Goal: Task Accomplishment & Management: Complete application form

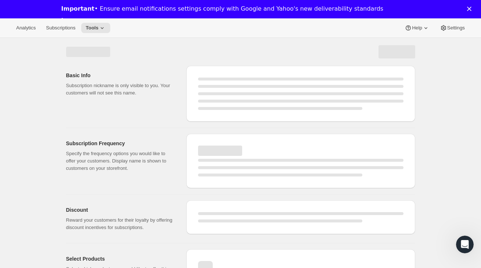
select select "WEEK"
select select "MONTH"
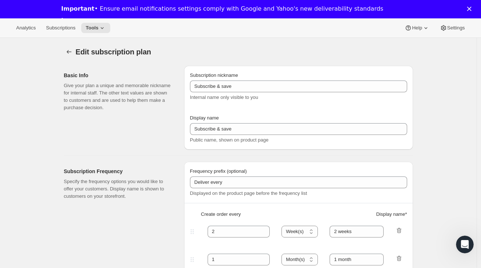
type input "YA-BO"
type input "Young Adult Book Only Subscription"
type input "1"
select select "MONTH"
type input "1-month"
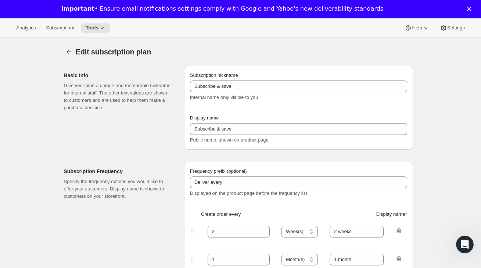
type input "3"
type input "3-Month"
select select "MONTH"
select select "FIXED_AMOUNT"
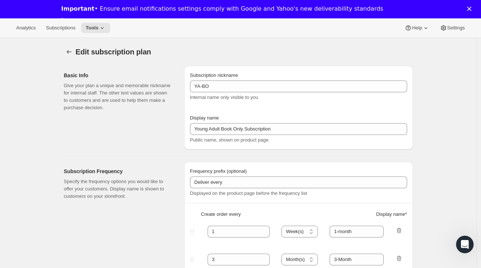
select select "FIXED_AMOUNT"
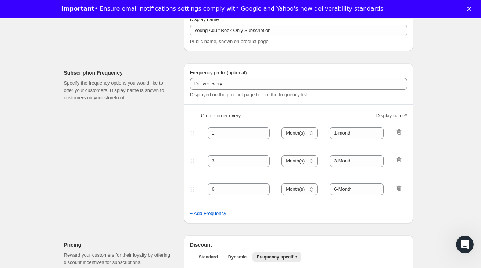
scroll to position [105, 0]
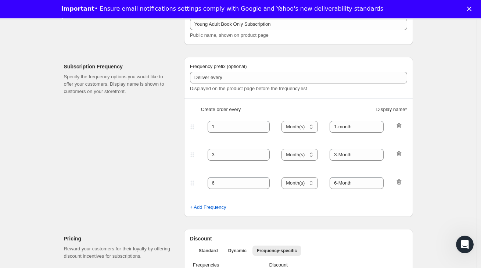
click at [196, 183] on icon at bounding box center [192, 182] width 7 height 7
click at [400, 182] on icon "button" at bounding box center [398, 181] width 7 height 7
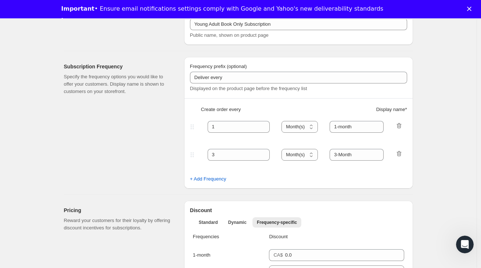
click at [403, 158] on div at bounding box center [398, 155] width 7 height 10
click at [403, 154] on icon "button" at bounding box center [398, 153] width 7 height 7
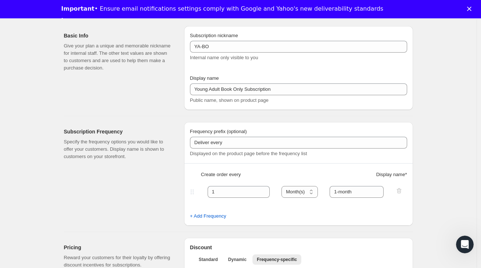
scroll to position [0, 0]
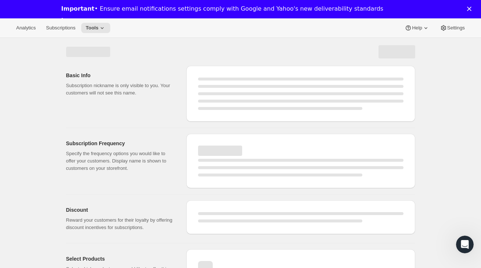
select select "MONTH"
select select "FIXED_AMOUNT"
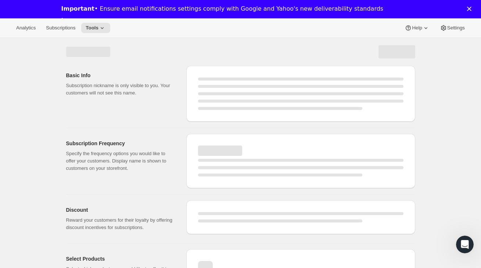
select select "FIXED_AMOUNT"
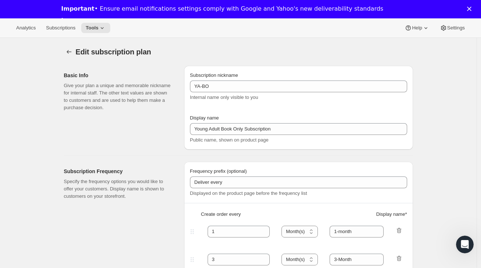
select select "FIXED_AMOUNT"
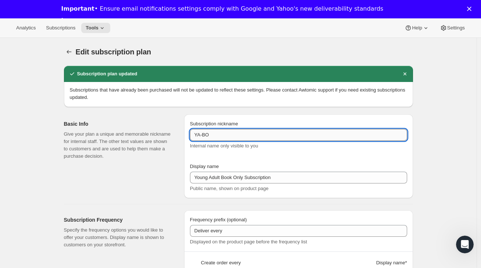
click at [221, 140] on input "YA-BO" at bounding box center [298, 135] width 217 height 12
type input "YA-BO-Monthly"
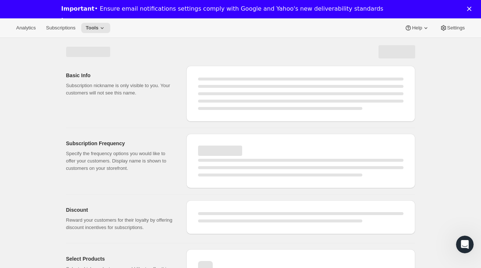
select select "MONTH"
select select "FIXED_AMOUNT"
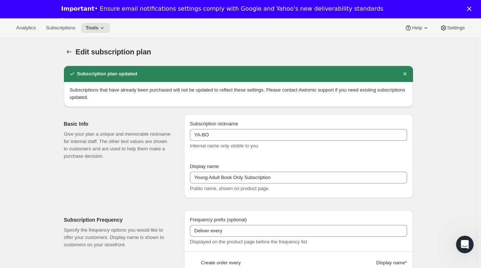
type input "YA-BO-Monthly"
